Goal: Information Seeking & Learning: Learn about a topic

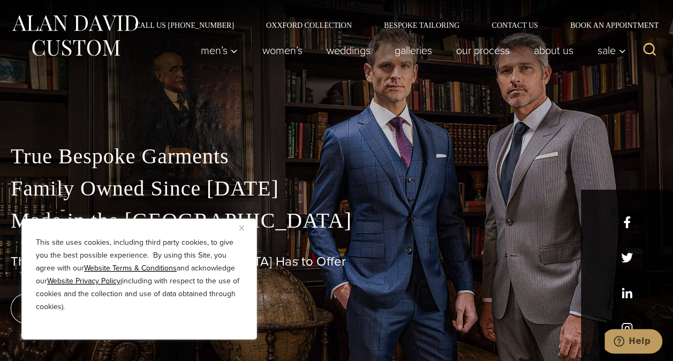
click at [252, 227] on button "Close" at bounding box center [245, 227] width 13 height 13
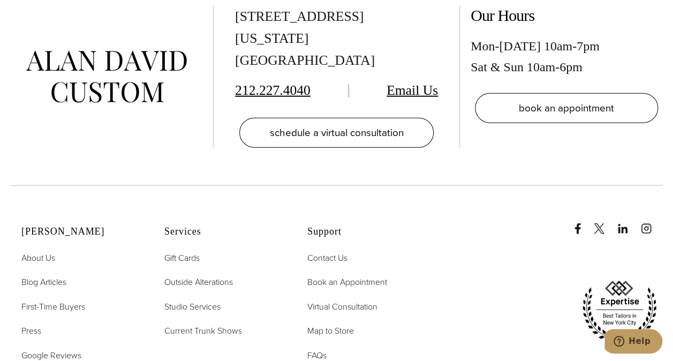
scroll to position [5221, 0]
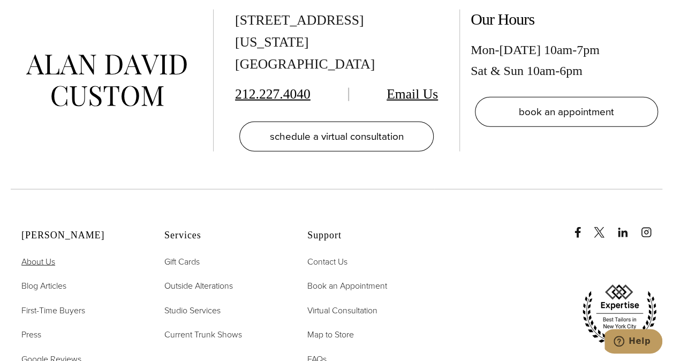
click at [51, 255] on span "About Us" at bounding box center [38, 261] width 34 height 12
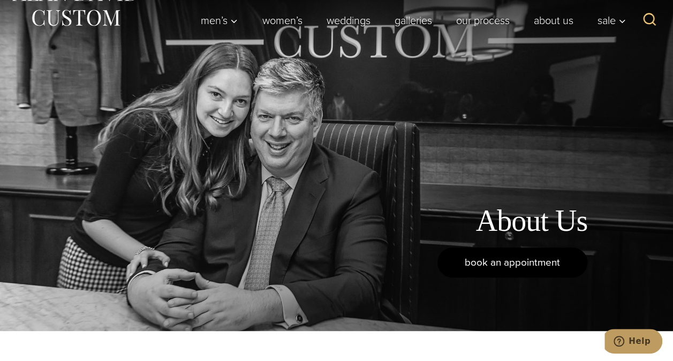
scroll to position [54, 0]
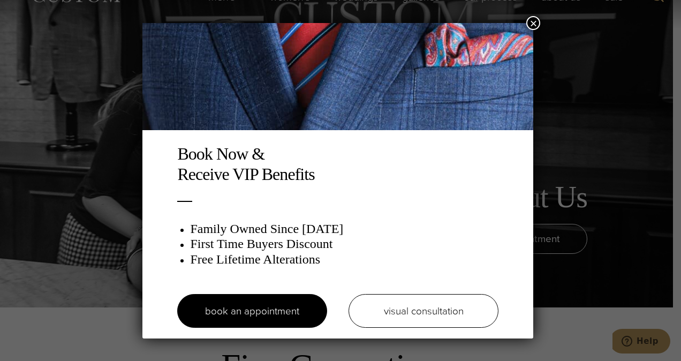
click at [534, 22] on button "×" at bounding box center [534, 23] width 14 height 14
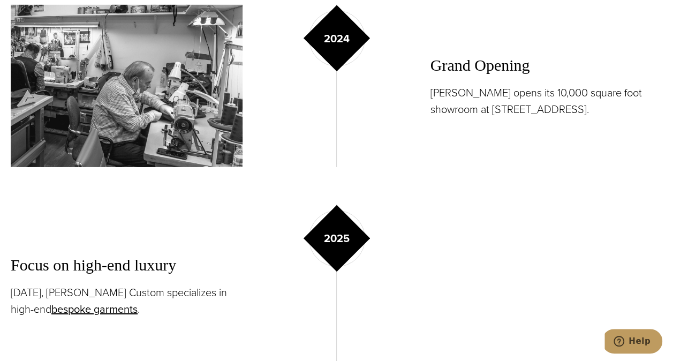
scroll to position [1875, 0]
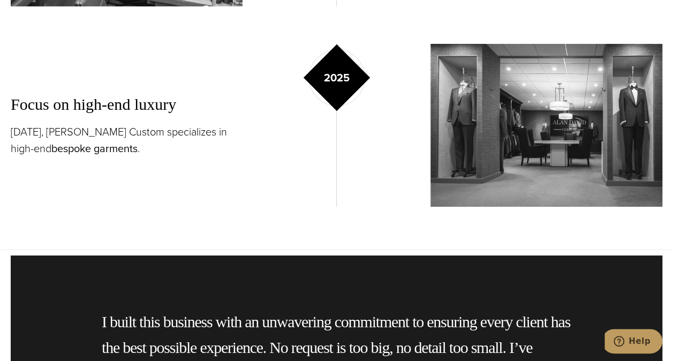
click at [76, 147] on link "bespoke garments" at bounding box center [94, 148] width 86 height 16
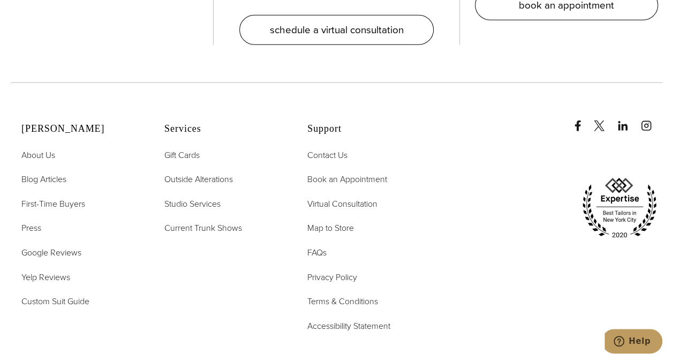
scroll to position [5328, 0]
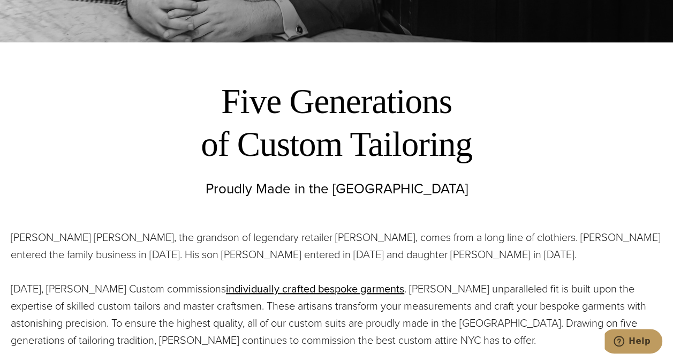
scroll to position [375, 0]
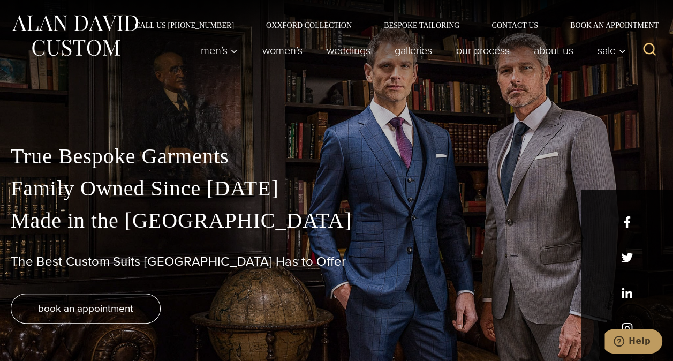
click at [627, 324] on div "True Bespoke Garments Family Owned Since 1913 Made in the United States The Bes…" at bounding box center [336, 250] width 673 height 221
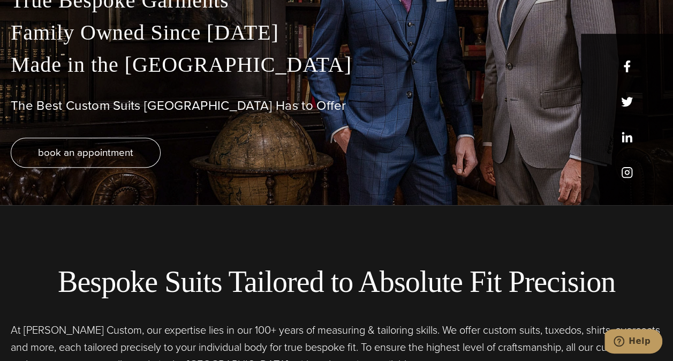
scroll to position [161, 0]
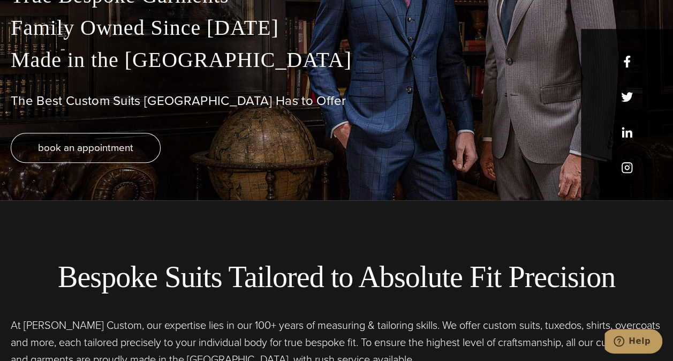
click at [628, 166] on div "True Bespoke Garments Family Owned Since 1913 Made in the United States The Bes…" at bounding box center [336, 90] width 673 height 221
click at [628, 172] on div "True Bespoke Garments Family Owned Since 1913 Made in the United States The Bes…" at bounding box center [336, 90] width 673 height 221
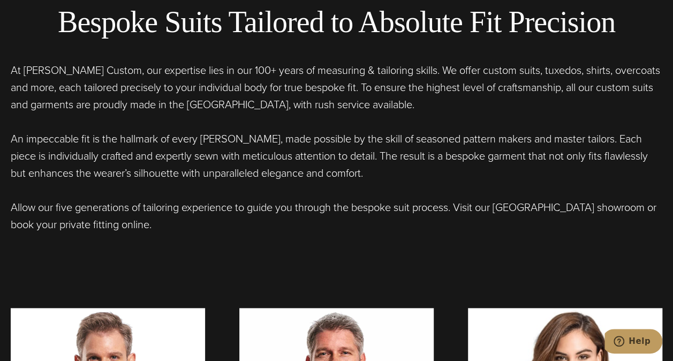
scroll to position [54, 0]
